Goal: Information Seeking & Learning: Learn about a topic

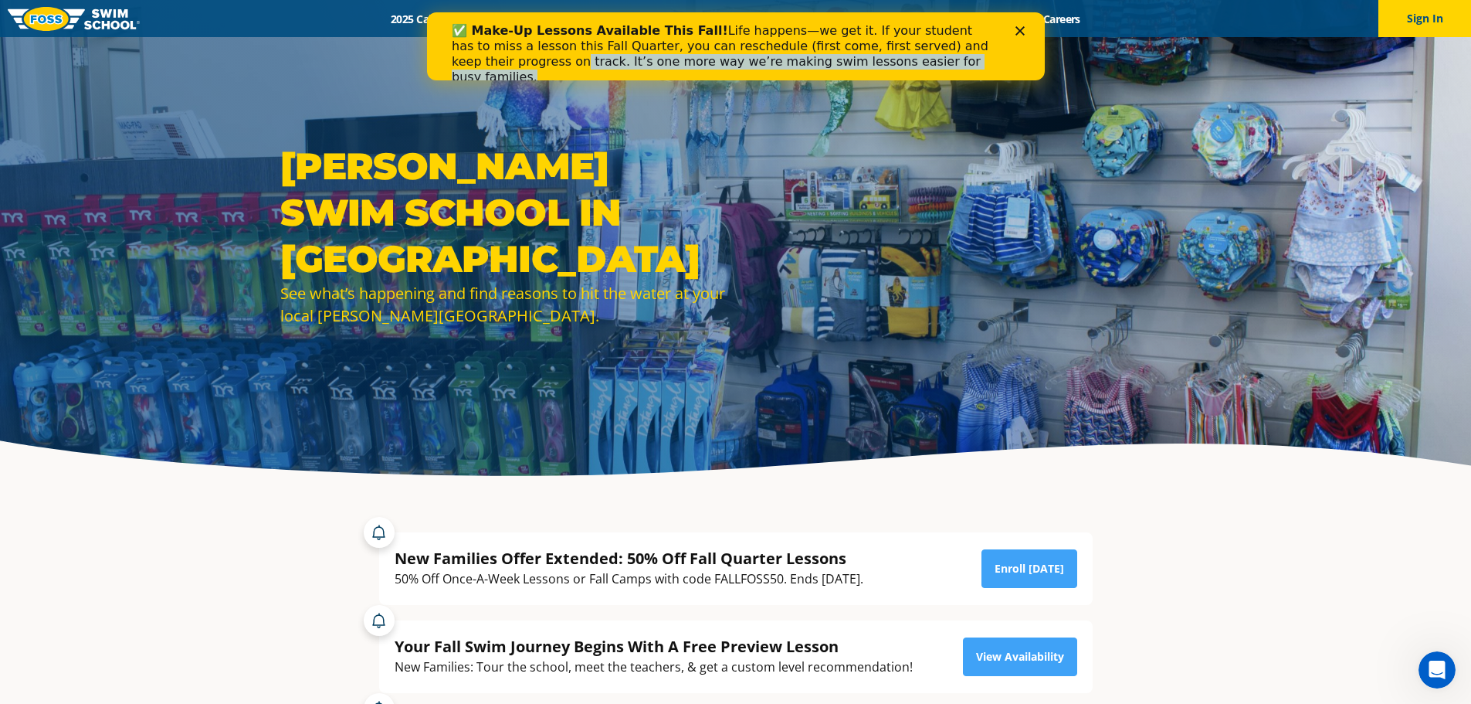
drag, startPoint x: 1021, startPoint y: 28, endPoint x: 1324, endPoint y: 226, distance: 362.0
click at [904, 80] on html "✅ Make-Up Lessons Available This Fall! Life happens—we get it. If your student …" at bounding box center [735, 46] width 618 height 68
click at [850, 113] on div "[PERSON_NAME] Swim School in [GEOGRAPHIC_DATA] See what’s happening and find re…" at bounding box center [735, 246] width 1471 height 493
click at [848, 73] on div "✅ Make-Up Lessons Available This Fall! Life happens—we get it. If your student …" at bounding box center [729, 54] width 556 height 71
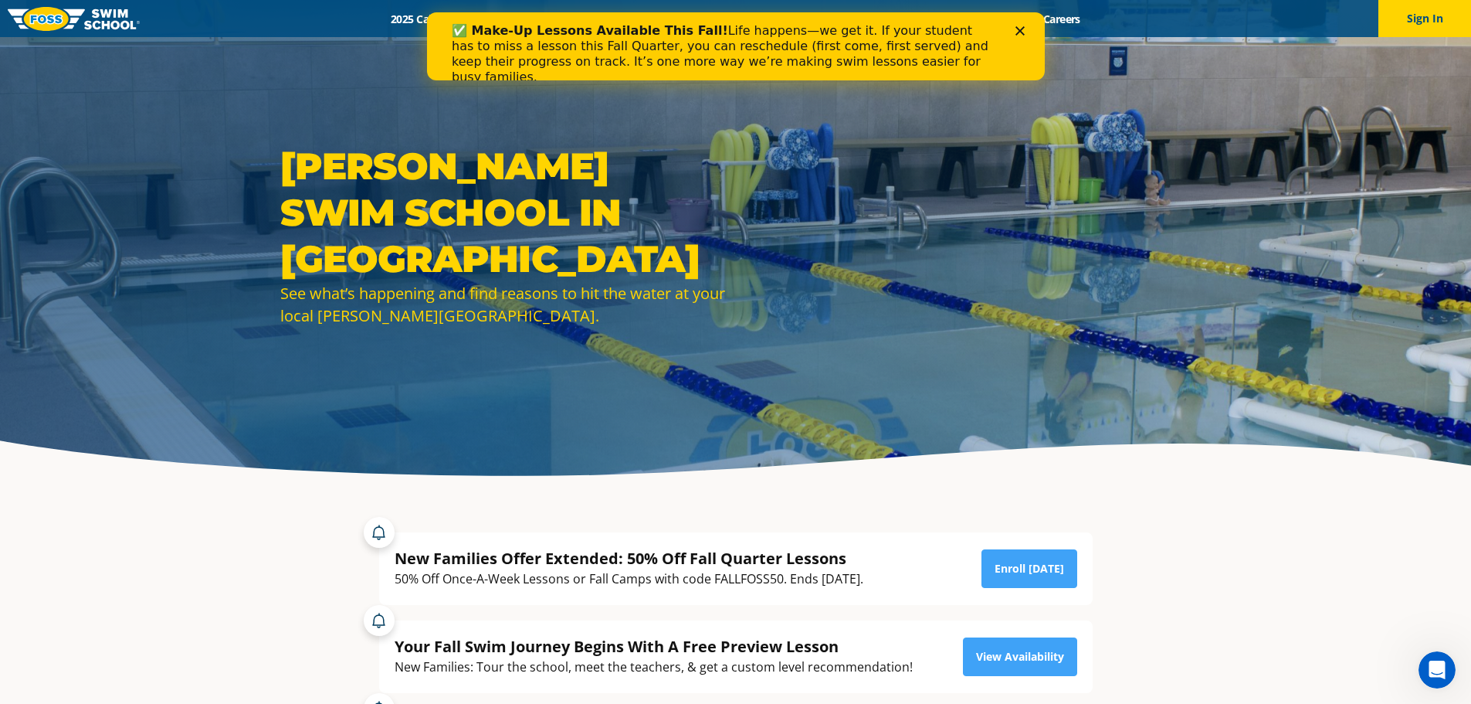
click at [1023, 30] on icon "Close" at bounding box center [1019, 30] width 9 height 9
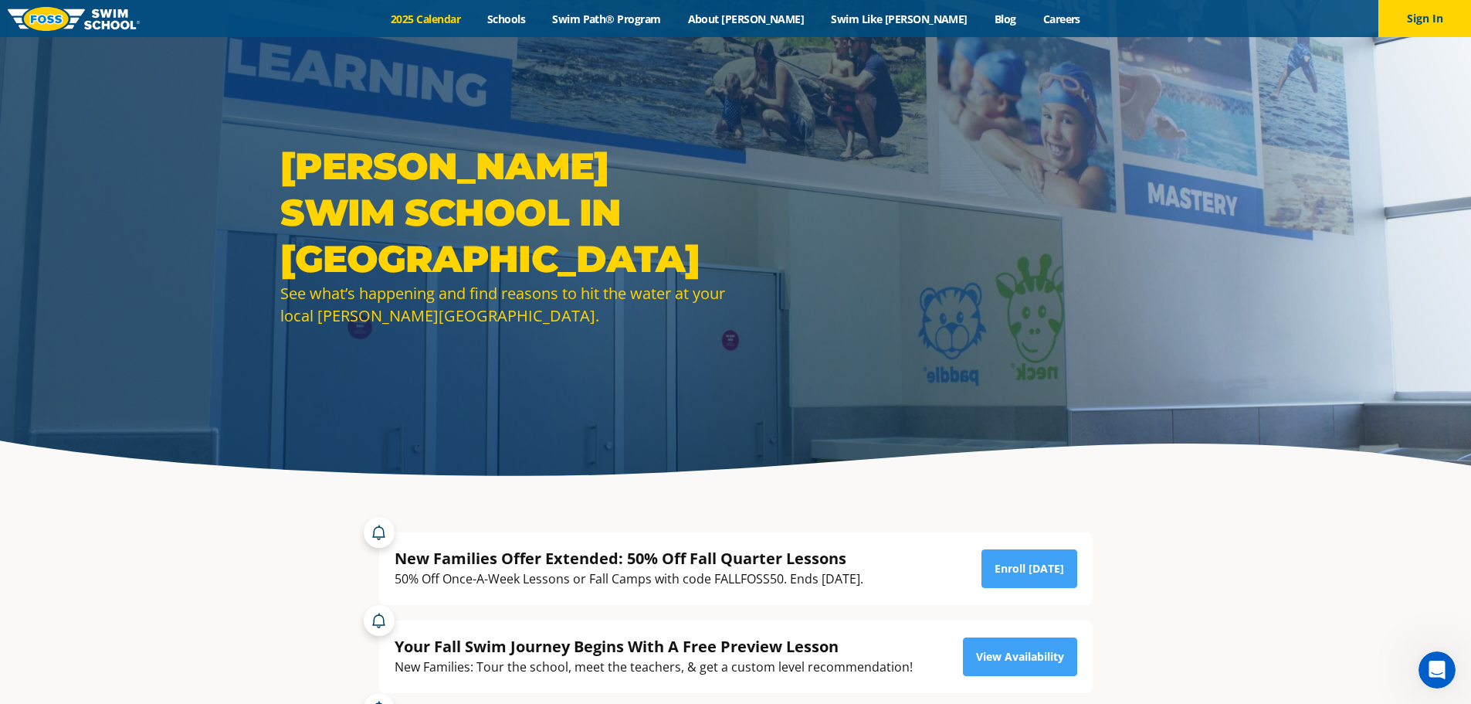
click at [474, 16] on link "2025 Calendar" at bounding box center [426, 19] width 97 height 15
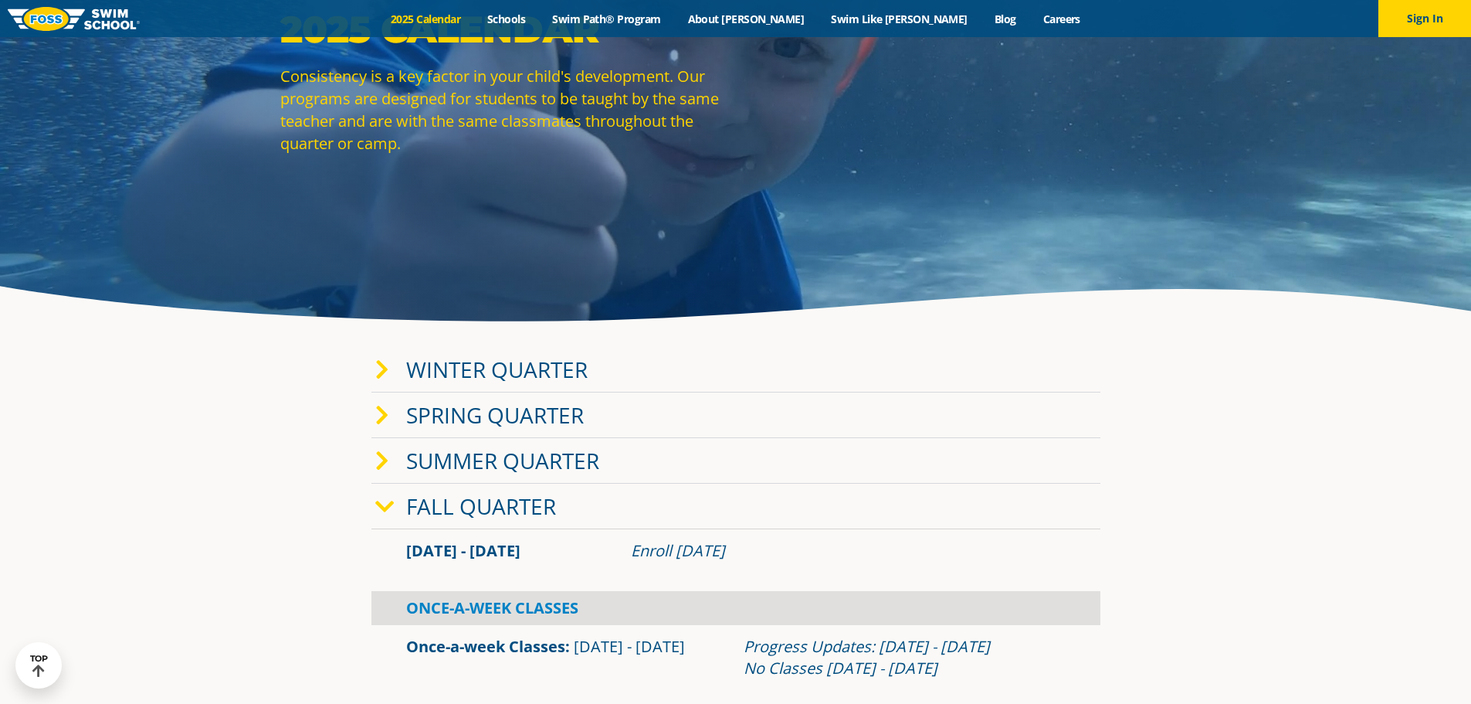
click at [507, 409] on link "Spring Quarter" at bounding box center [495, 414] width 178 height 29
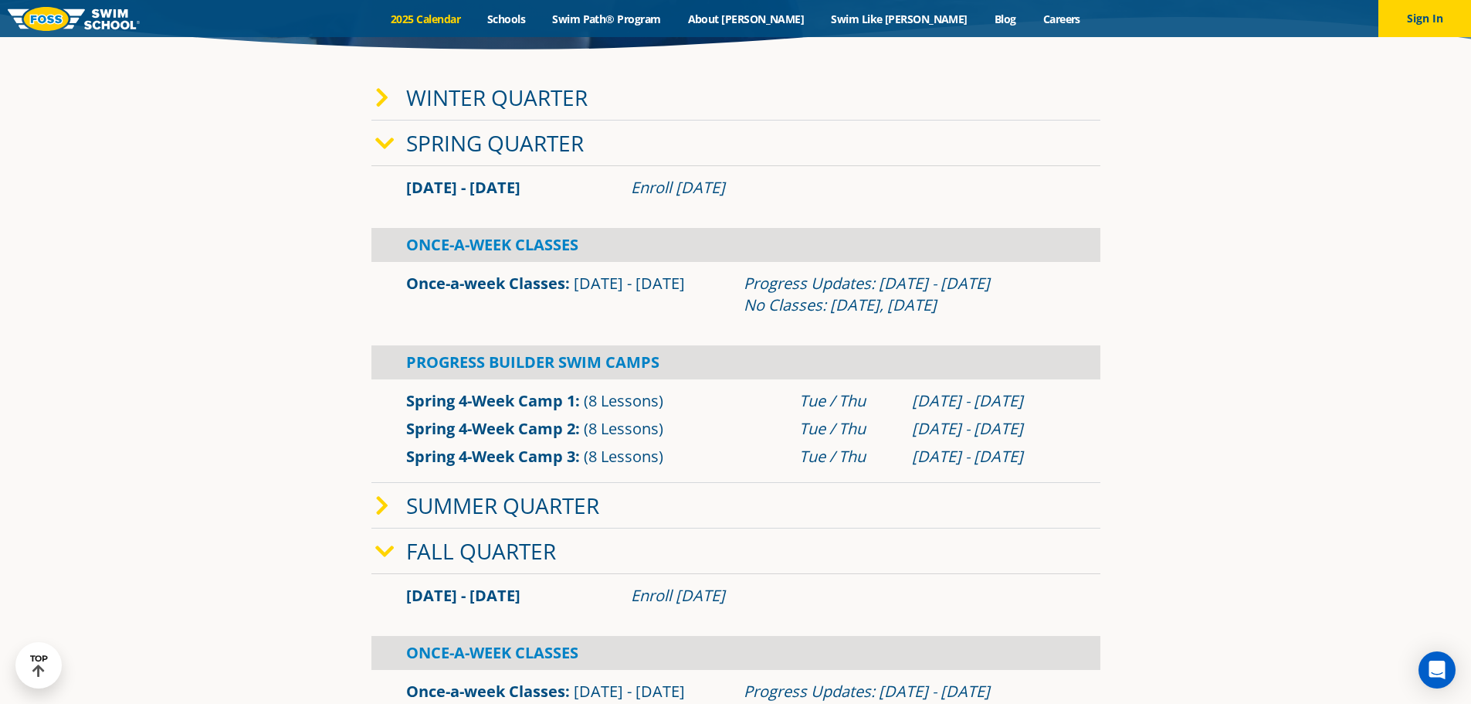
scroll to position [463, 0]
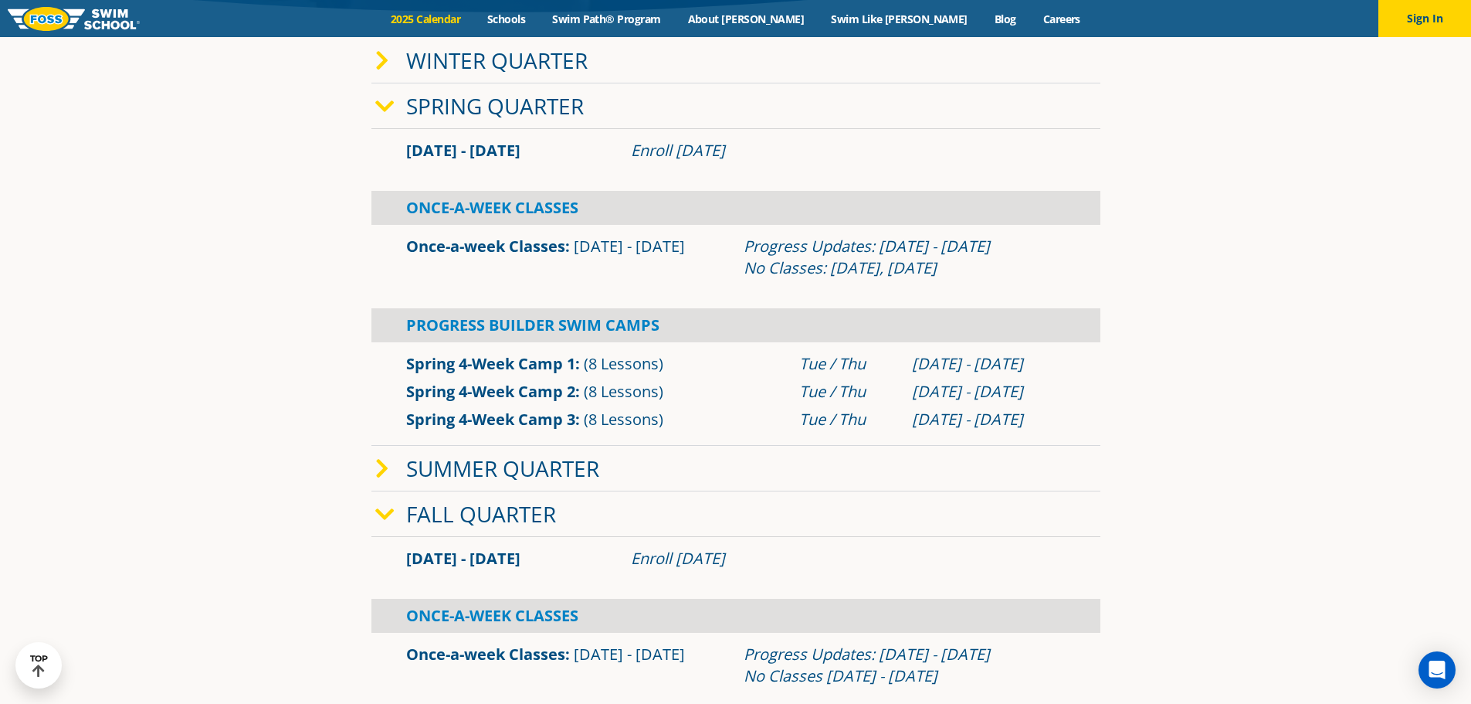
click at [413, 110] on link "Spring Quarter" at bounding box center [495, 105] width 178 height 29
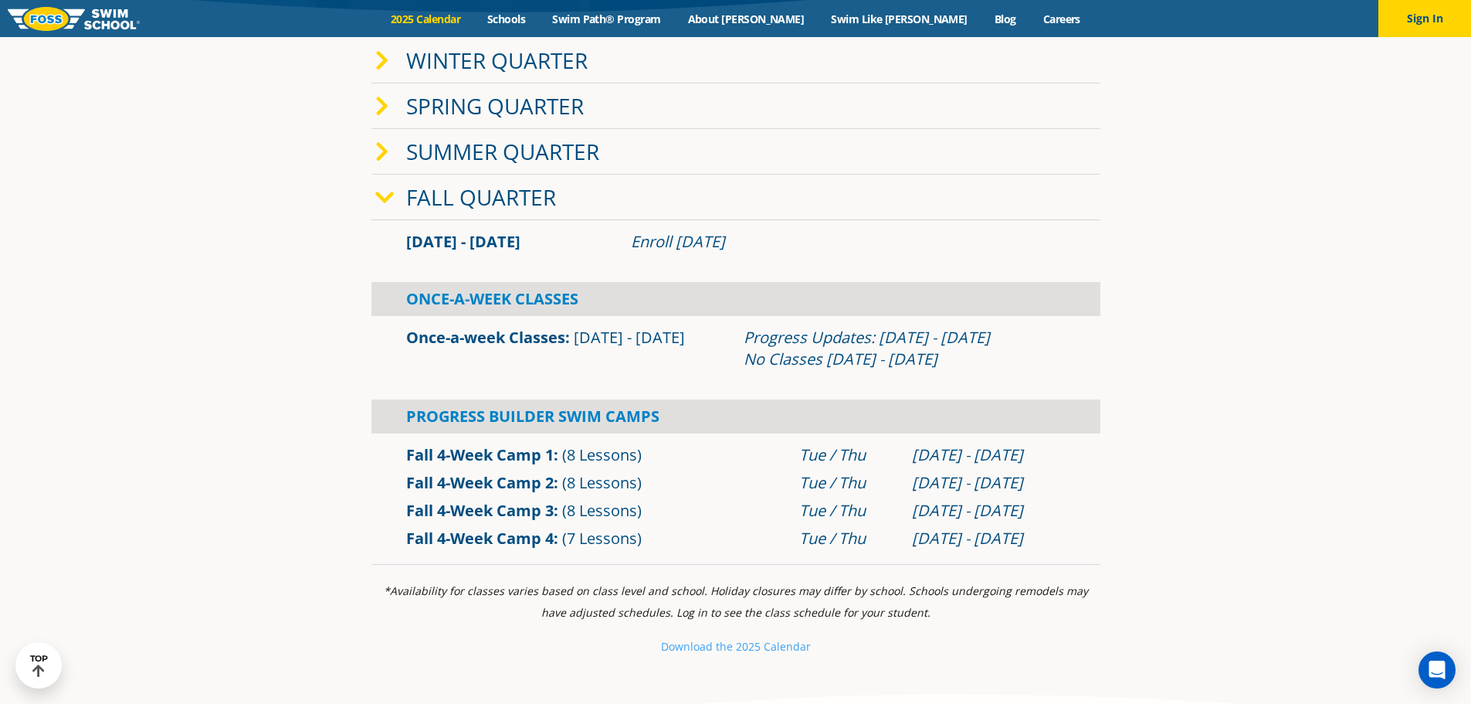
click at [421, 67] on link "Winter Quarter" at bounding box center [497, 60] width 182 height 29
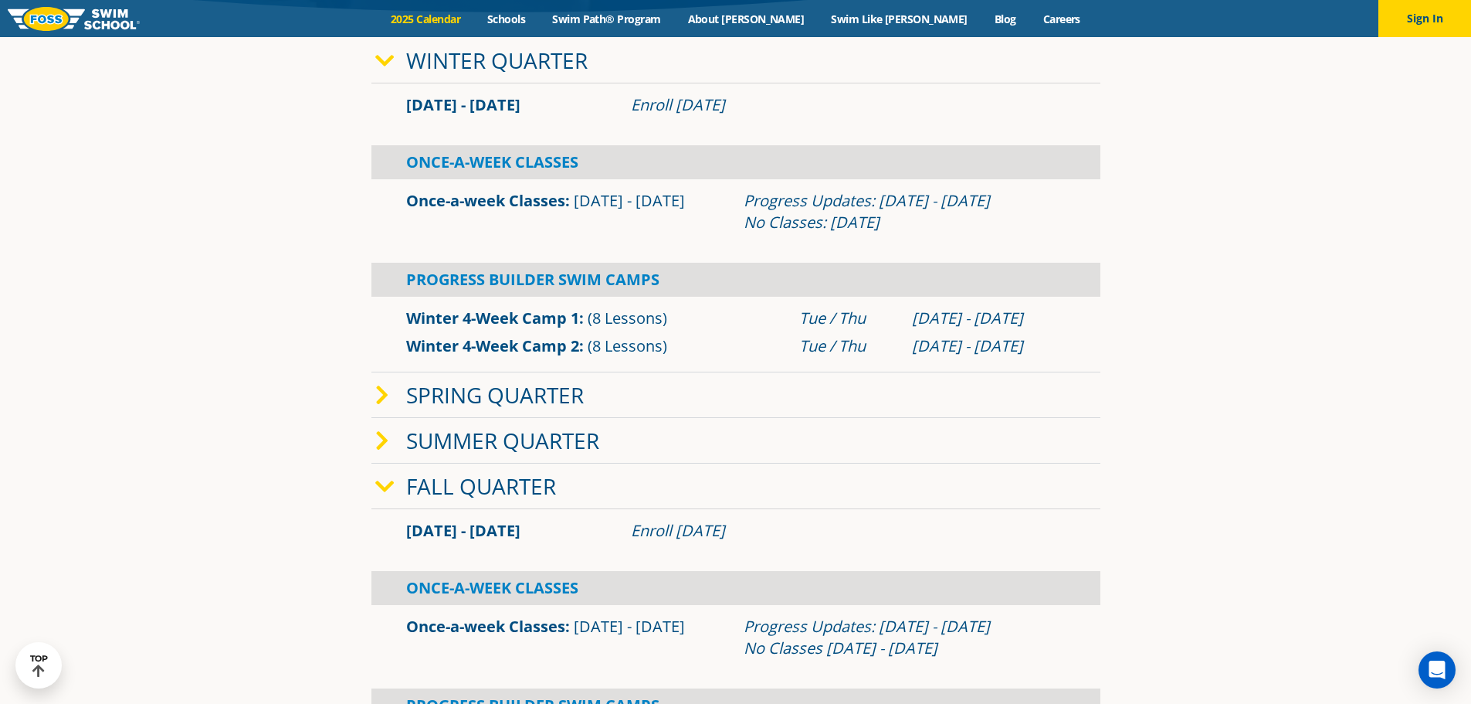
click at [431, 72] on link "Winter Quarter" at bounding box center [497, 60] width 182 height 29
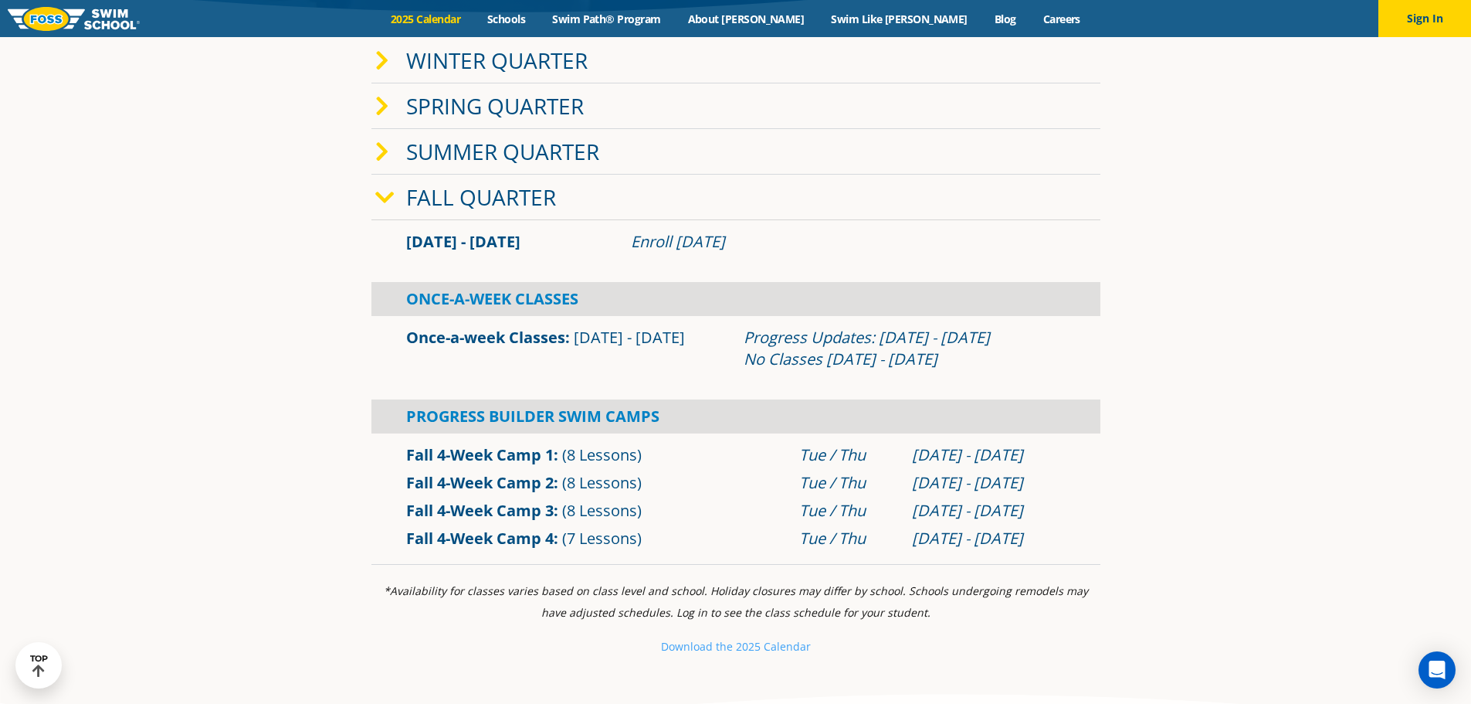
click at [439, 198] on link "Fall Quarter" at bounding box center [481, 196] width 150 height 29
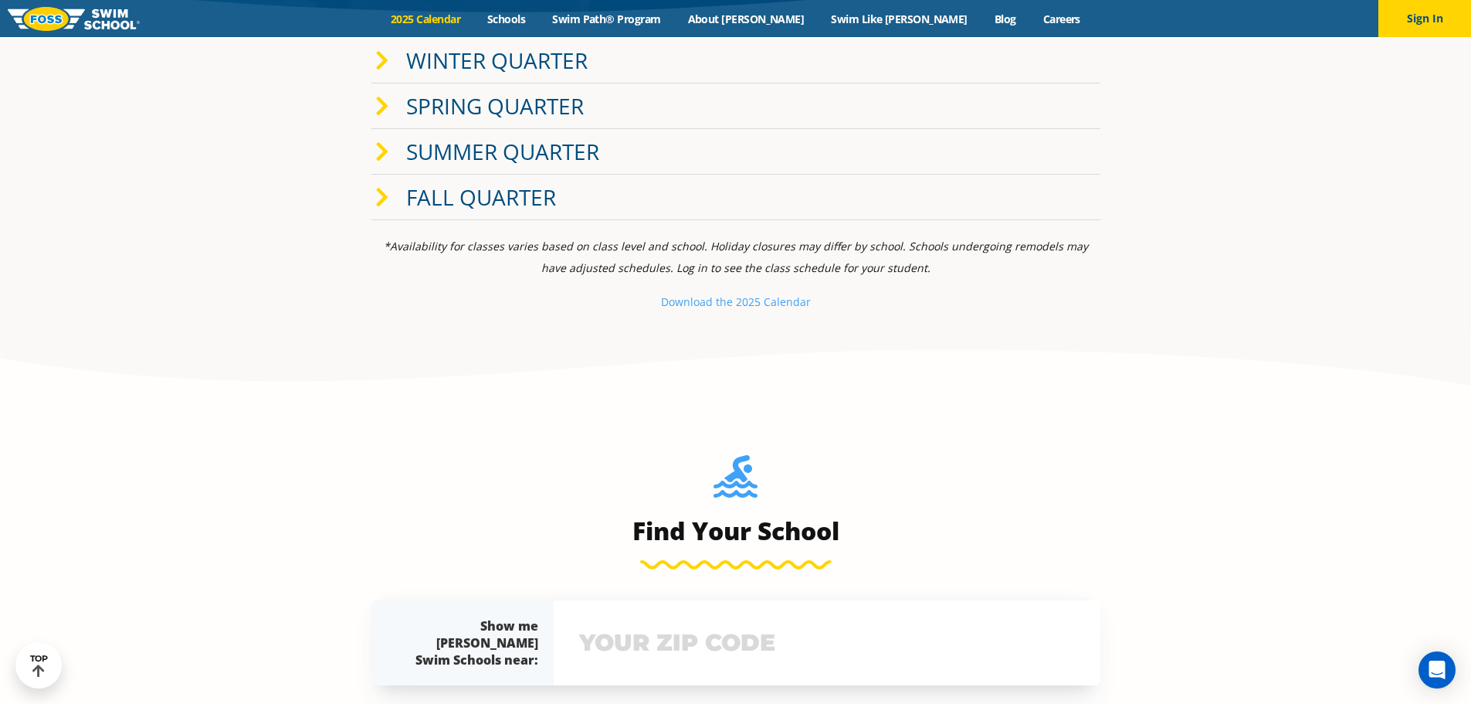
click at [463, 147] on link "Summer Quarter" at bounding box center [502, 151] width 193 height 29
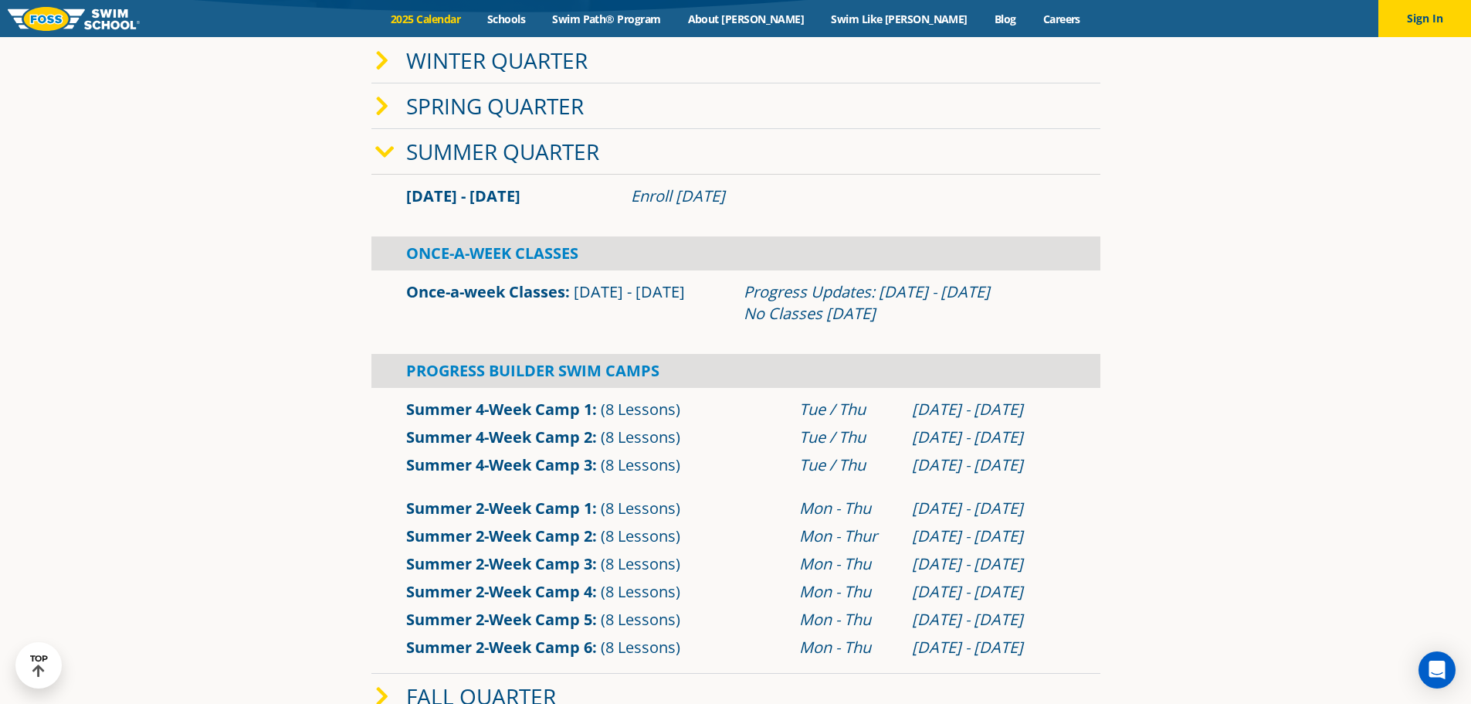
click at [463, 147] on link "Summer Quarter" at bounding box center [502, 151] width 193 height 29
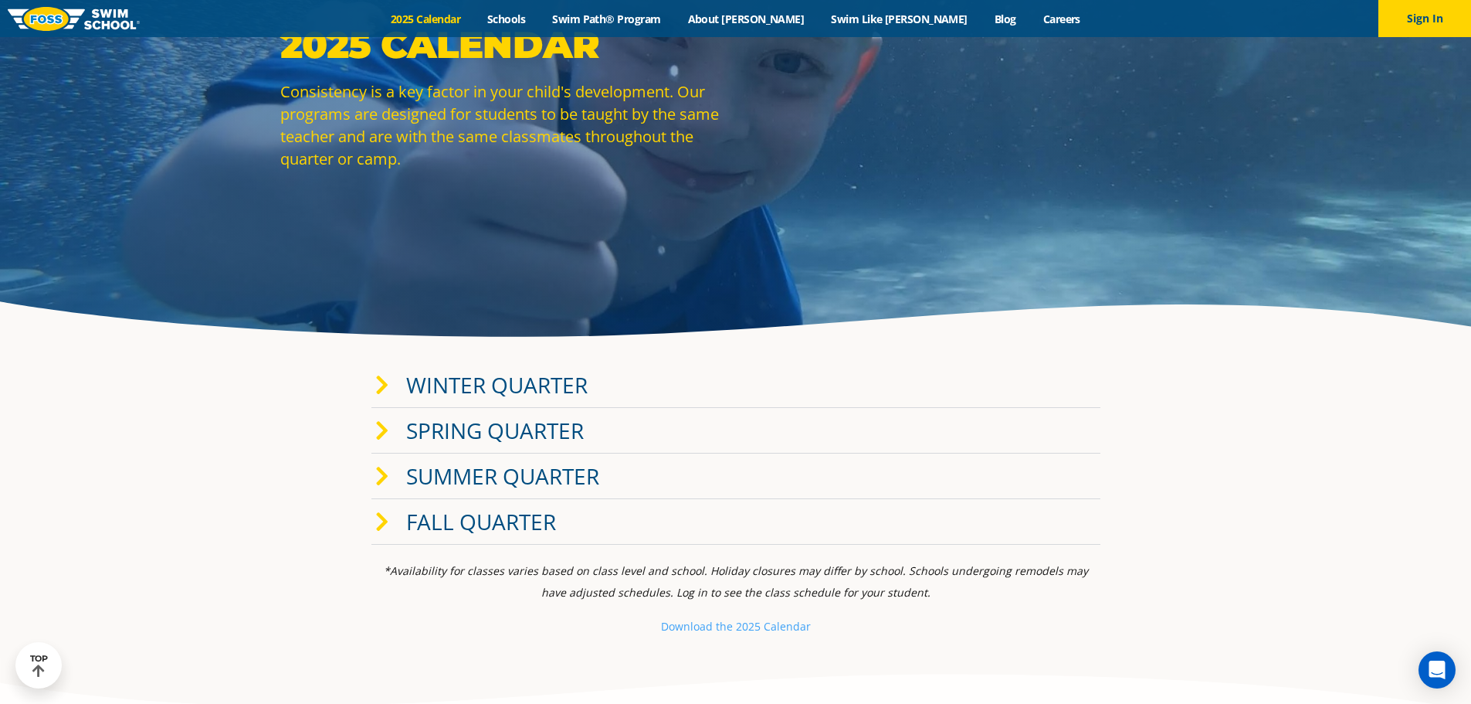
scroll to position [0, 0]
